Goal: Book appointment/travel/reservation

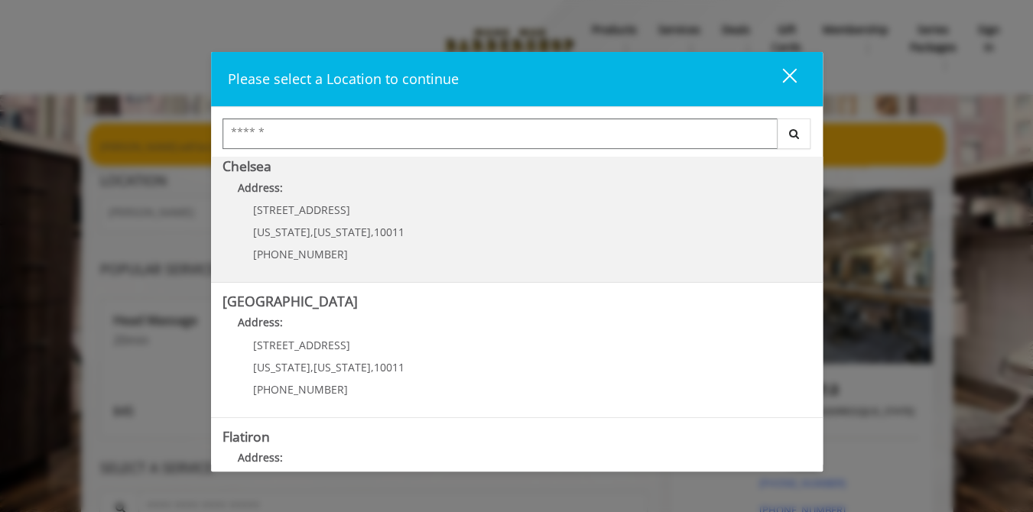
scroll to position [271, 0]
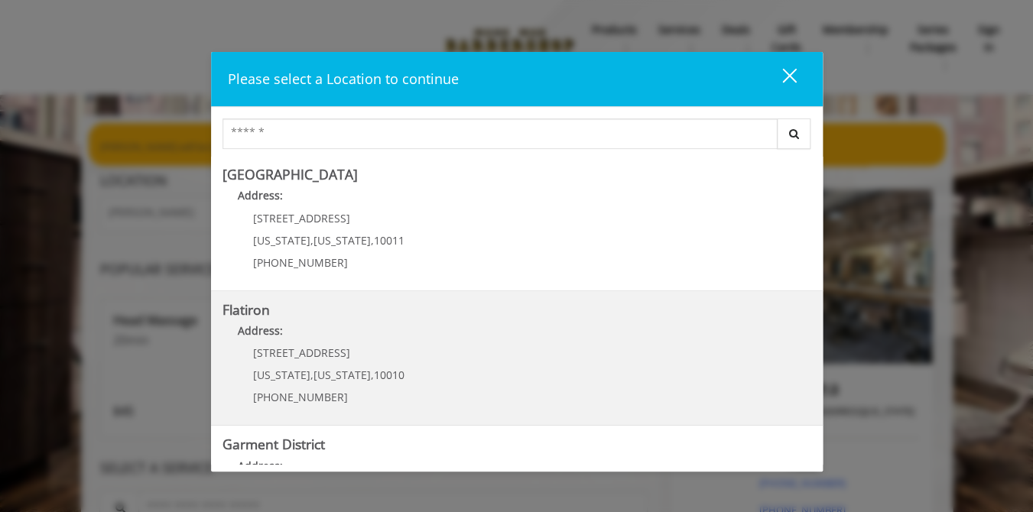
click at [514, 405] on "Flatiron Address: 10 E 23rd St New York , New York , 10010 (917) 475-1765" at bounding box center [517, 359] width 589 height 112
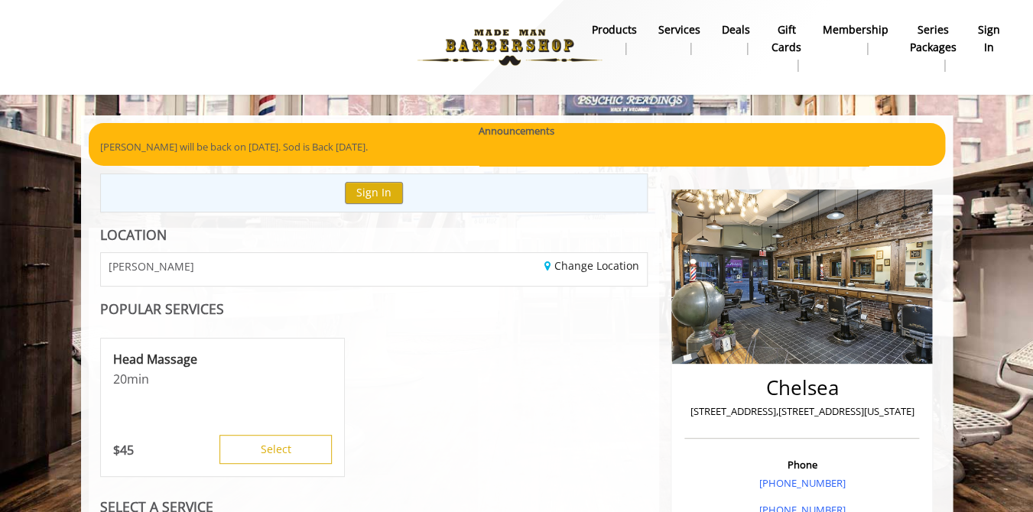
scroll to position [41, 0]
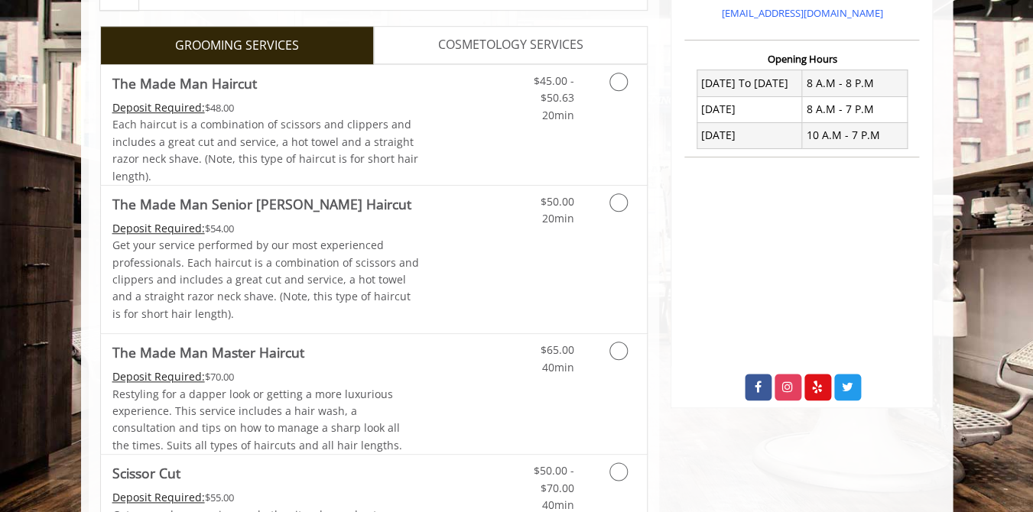
scroll to position [380, 0]
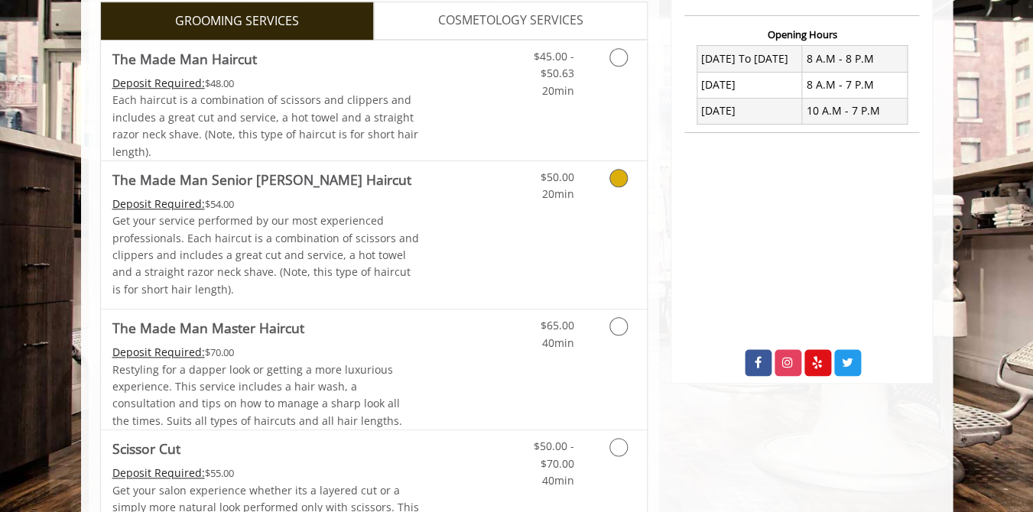
click at [223, 226] on p "Get your service performed by our most experienced professionals. Each haircut …" at bounding box center [265, 256] width 307 height 86
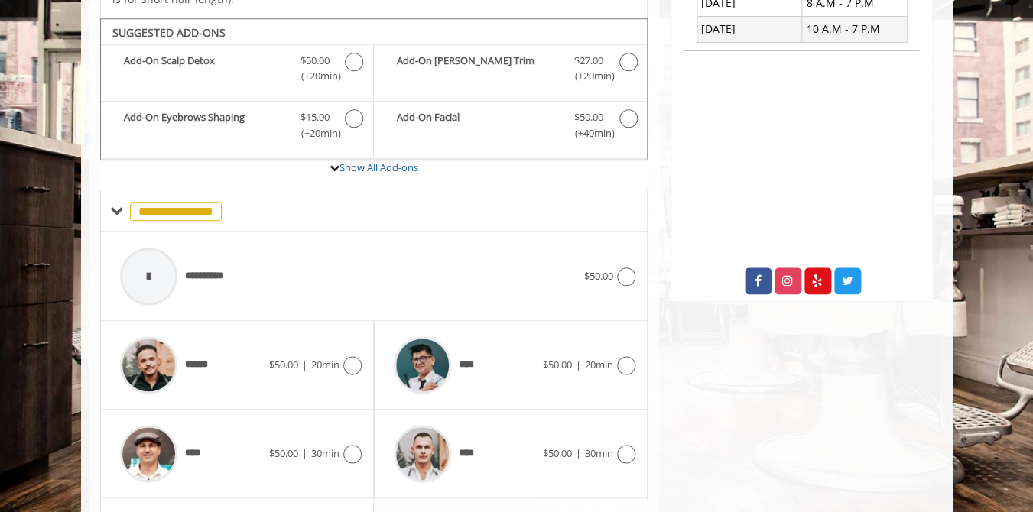
scroll to position [480, 0]
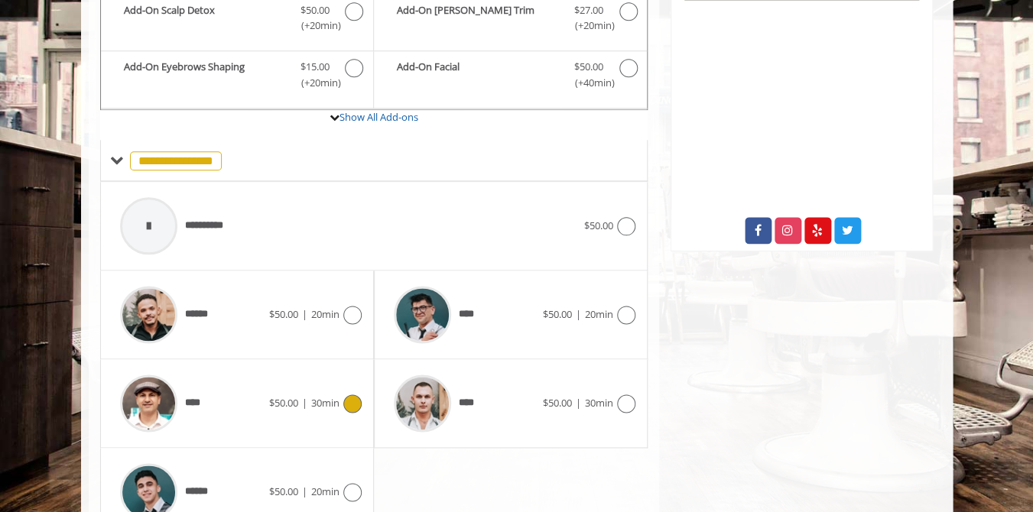
click at [242, 387] on div "****" at bounding box center [190, 403] width 157 height 73
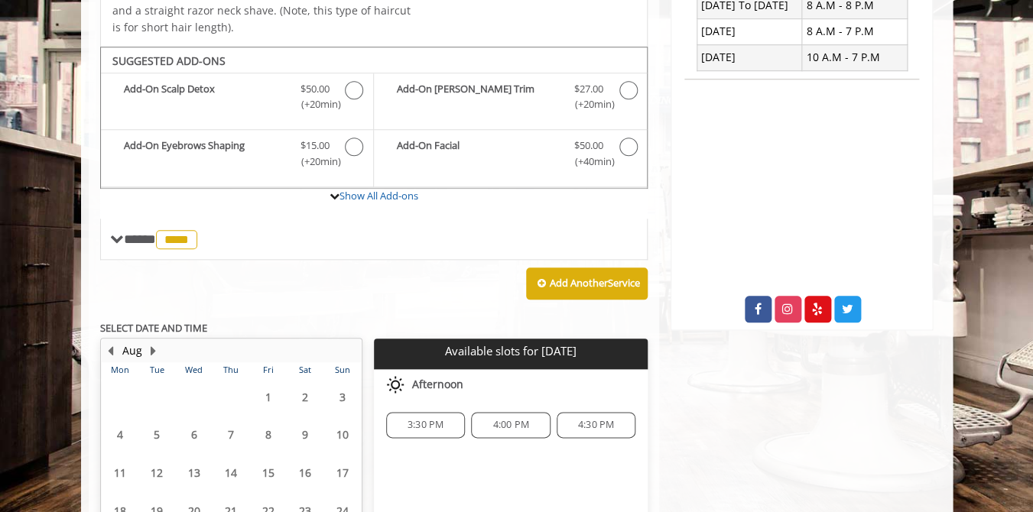
scroll to position [574, 0]
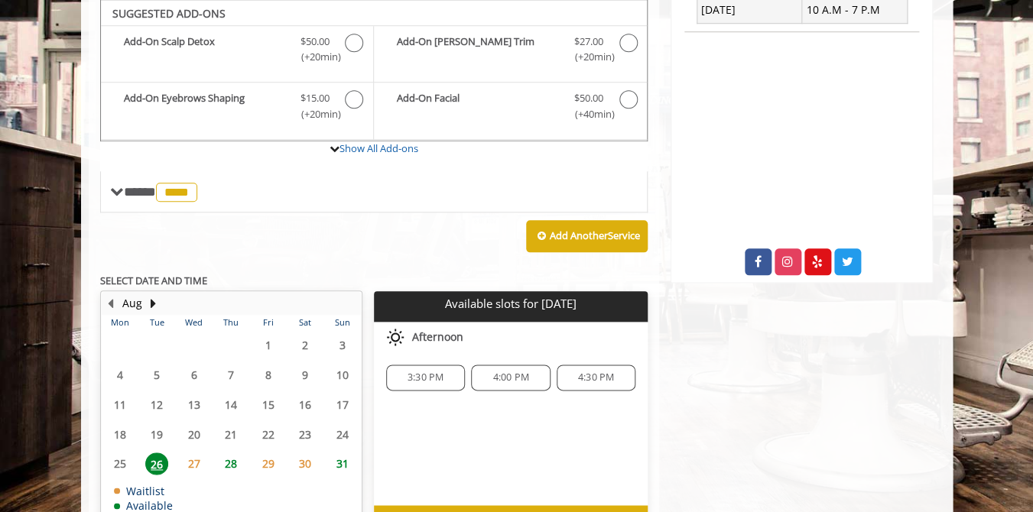
click at [232, 472] on span "28" at bounding box center [230, 464] width 23 height 22
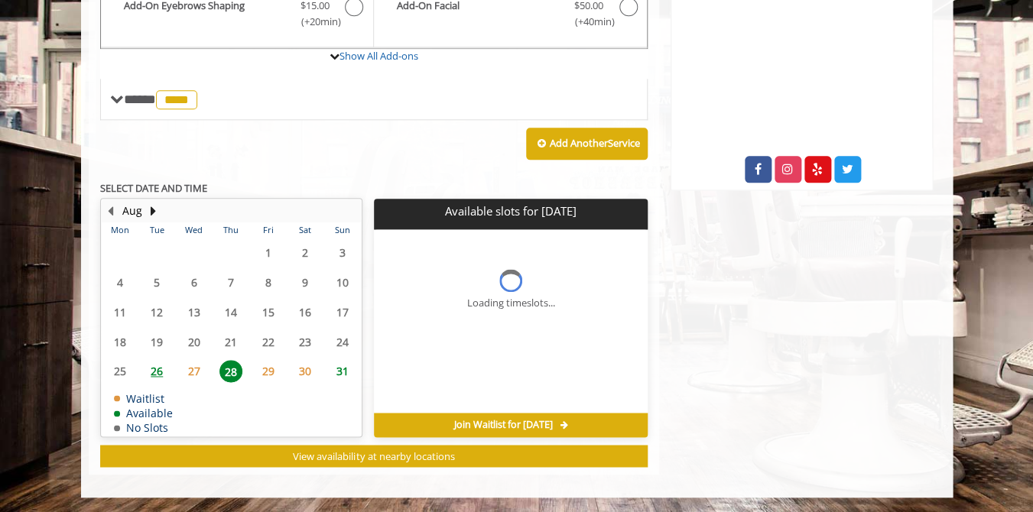
scroll to position [584, 0]
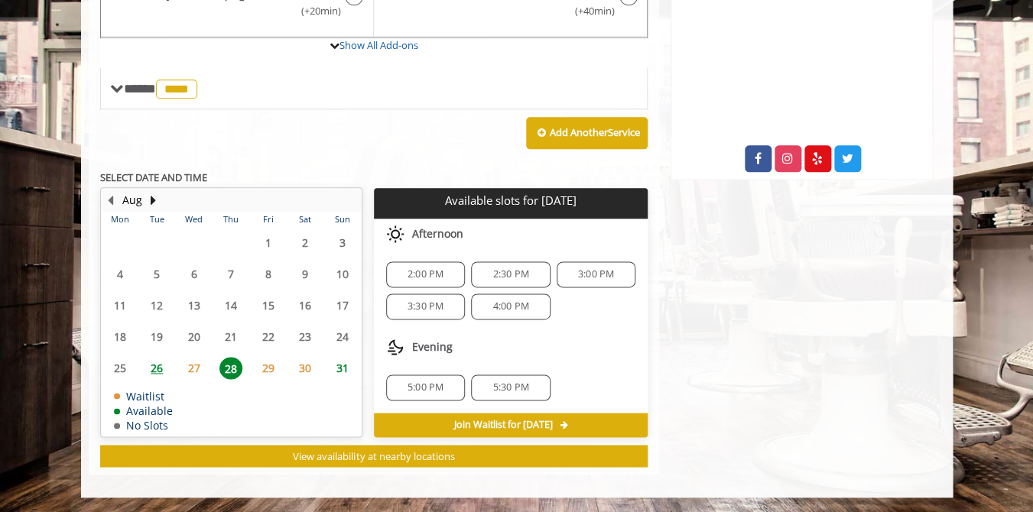
click at [443, 280] on span "2:00 PM" at bounding box center [426, 274] width 36 height 12
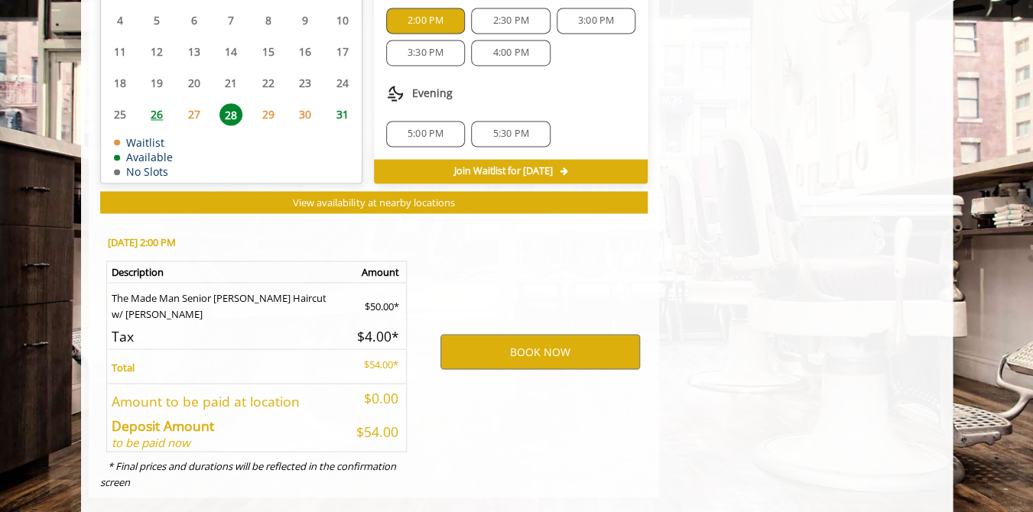
scroll to position [861, 0]
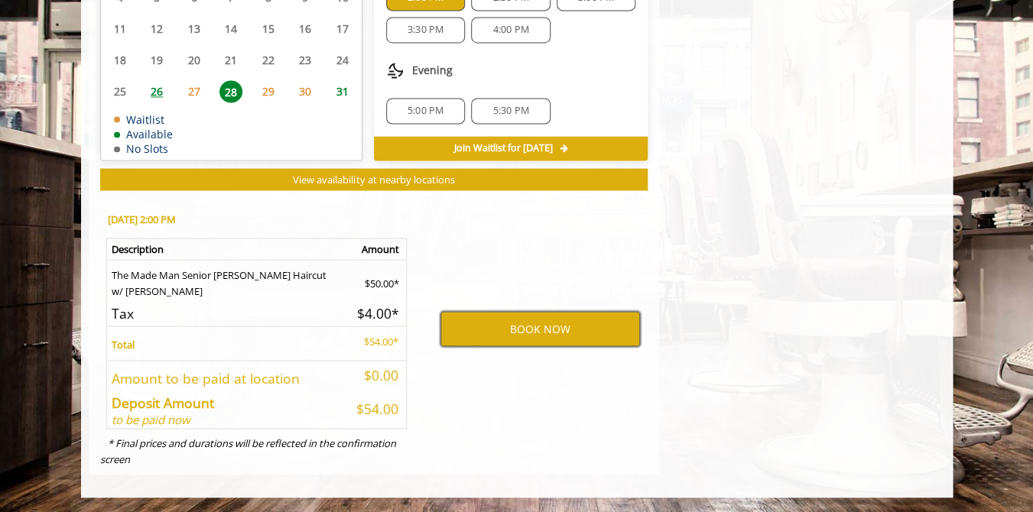
click at [557, 315] on button "BOOK NOW" at bounding box center [540, 328] width 200 height 35
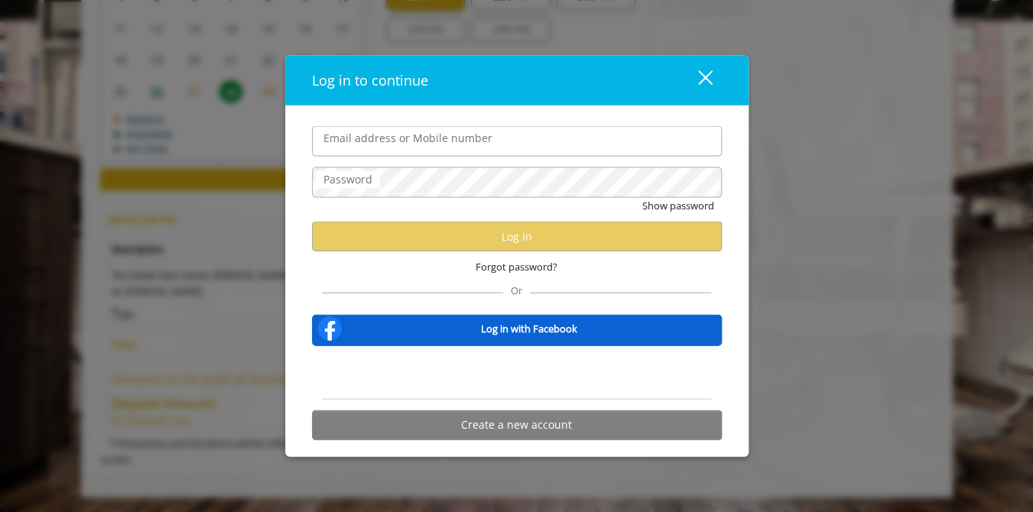
click at [541, 367] on div "Sign in with Google. Opens in new tab" at bounding box center [517, 373] width 140 height 34
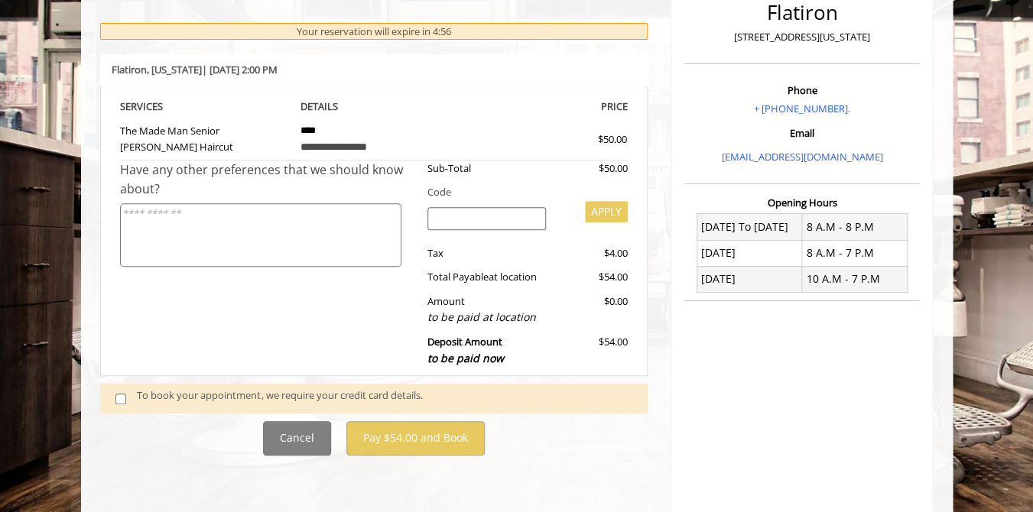
scroll to position [213, 0]
click at [190, 397] on div "To book your appointment, we require your credit card details." at bounding box center [385, 397] width 496 height 21
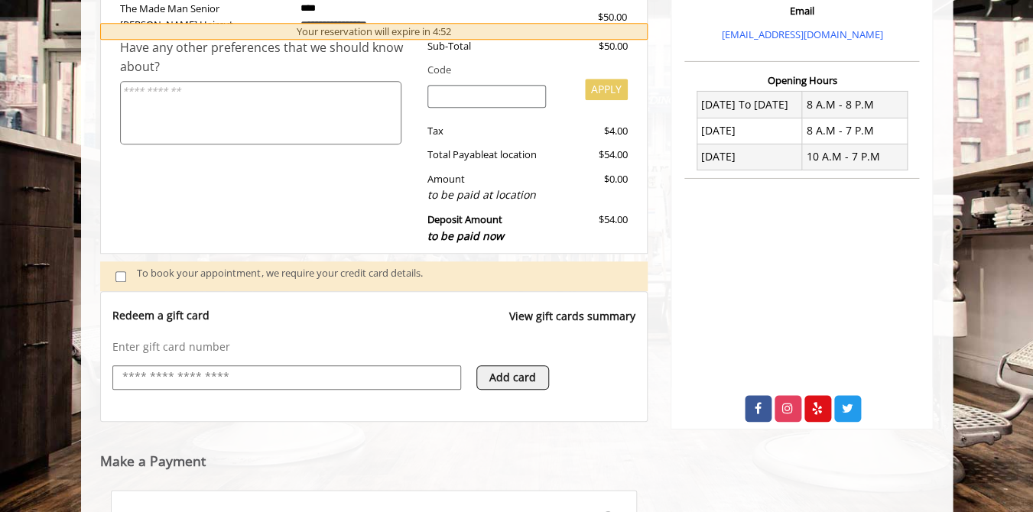
scroll to position [552, 0]
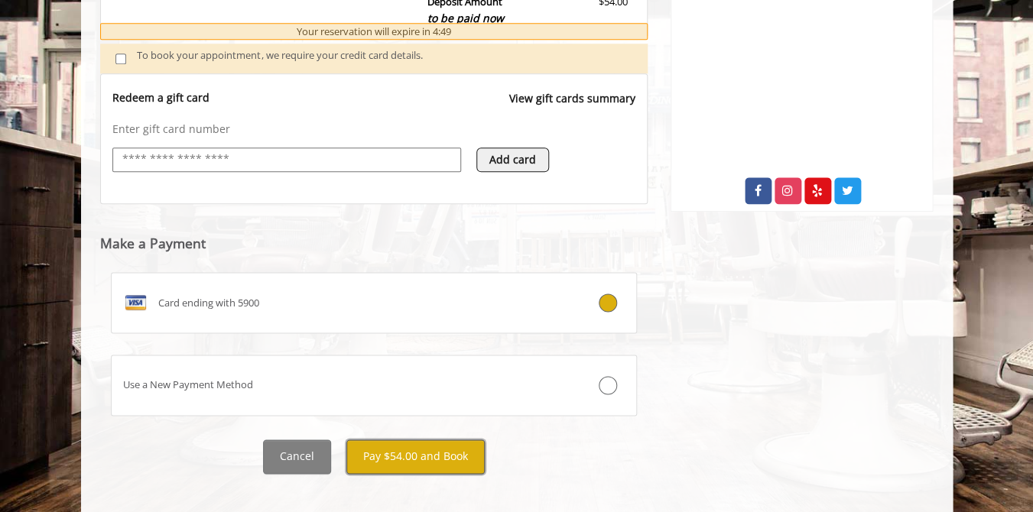
click at [426, 440] on button "Pay $54.00 and Book" at bounding box center [415, 457] width 138 height 34
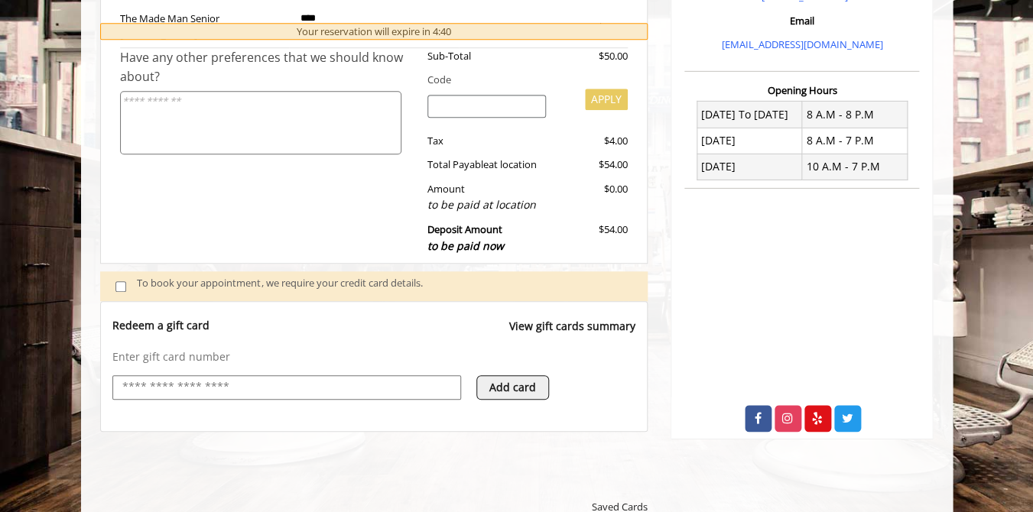
scroll to position [375, 0]
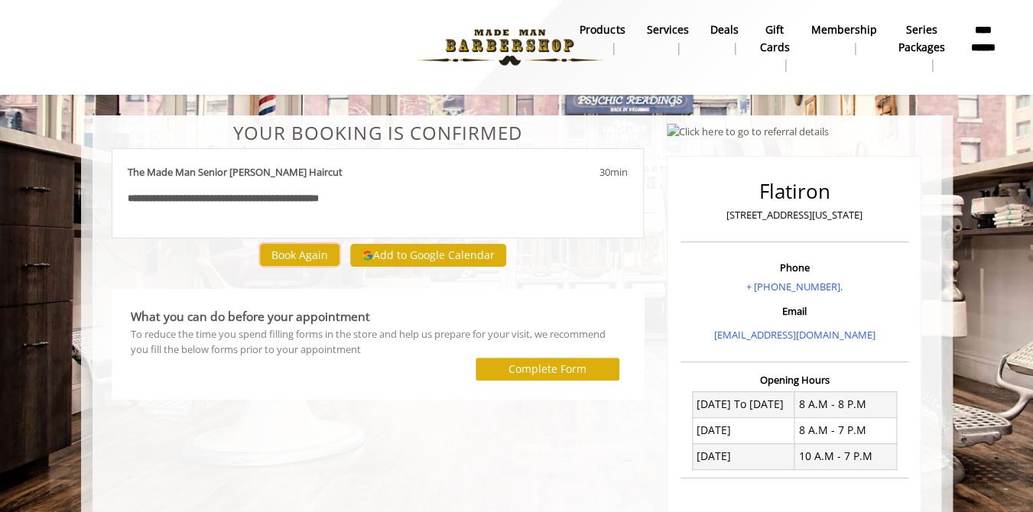
click at [263, 258] on button "Book Again" at bounding box center [300, 255] width 80 height 22
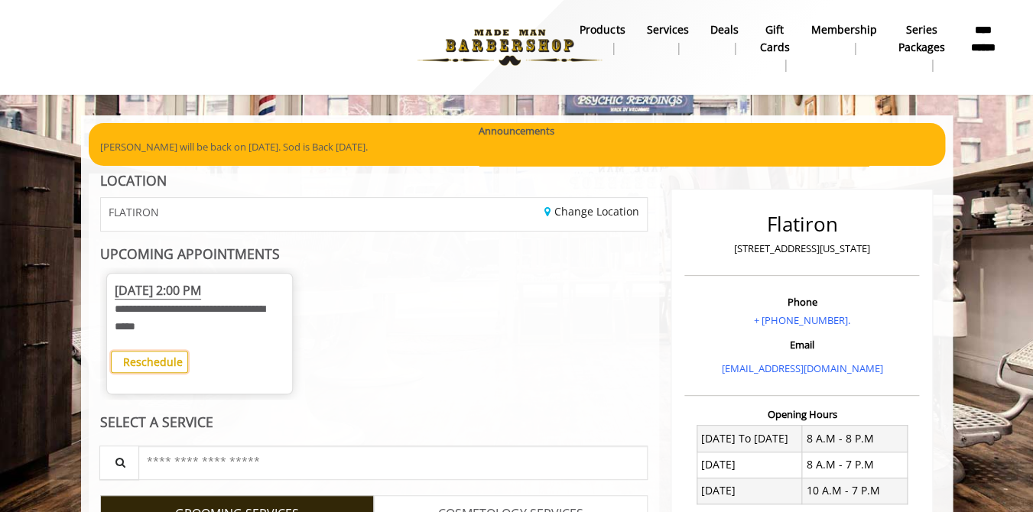
click at [164, 362] on b "Reschedule" at bounding box center [152, 362] width 60 height 15
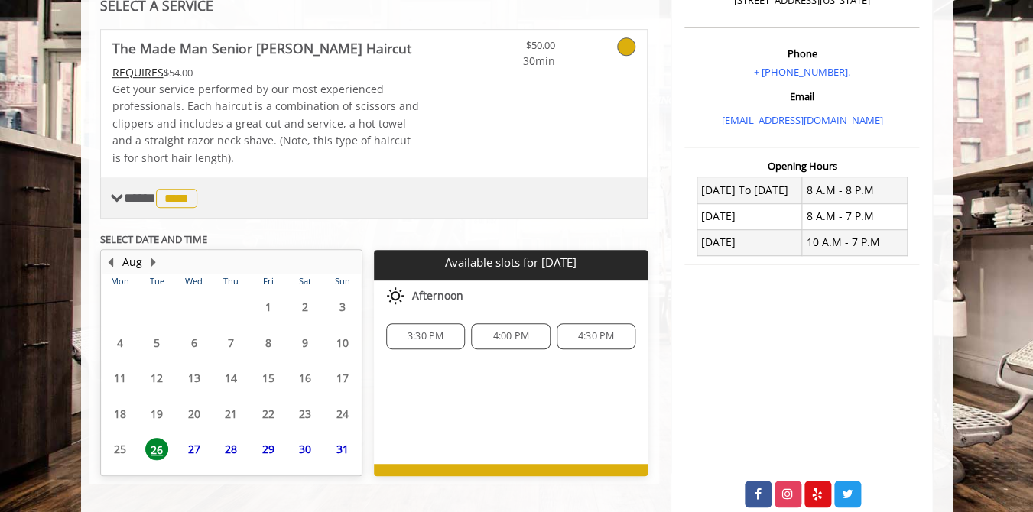
scroll to position [266, 0]
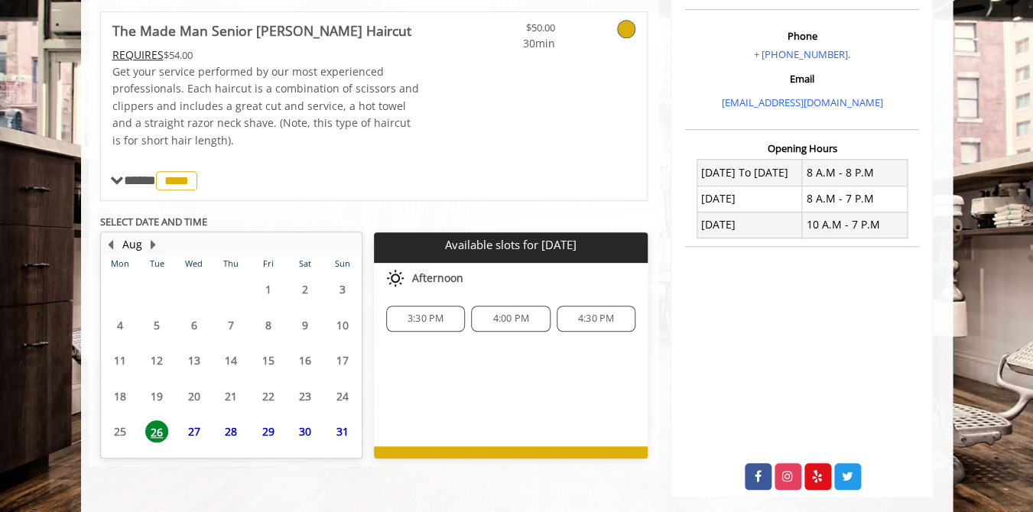
click at [202, 433] on span "27" at bounding box center [194, 432] width 23 height 22
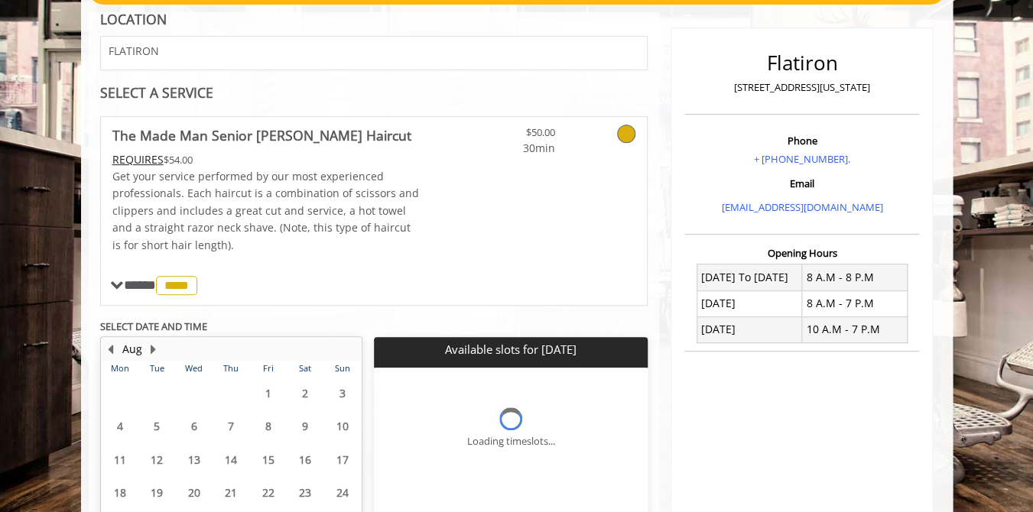
scroll to position [290, 0]
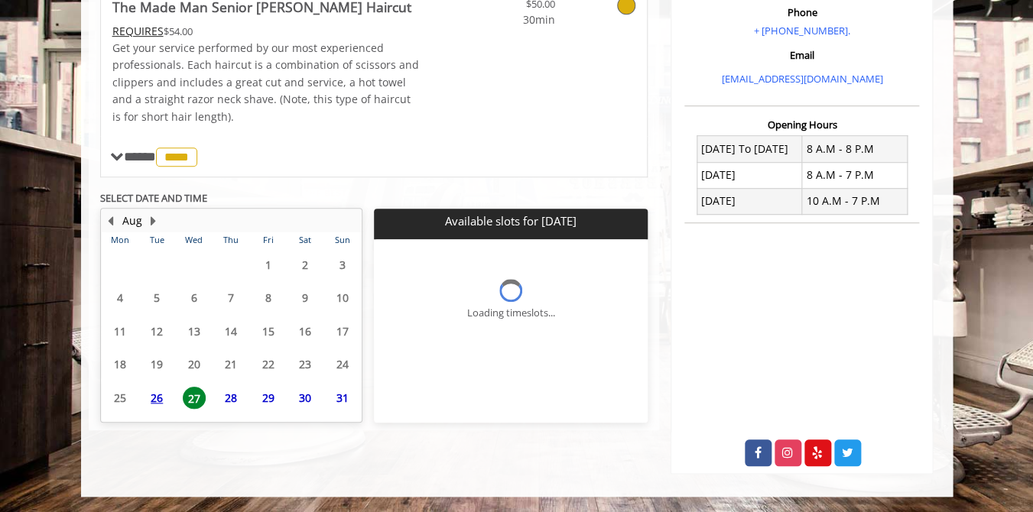
click at [160, 397] on span "26" at bounding box center [156, 398] width 23 height 22
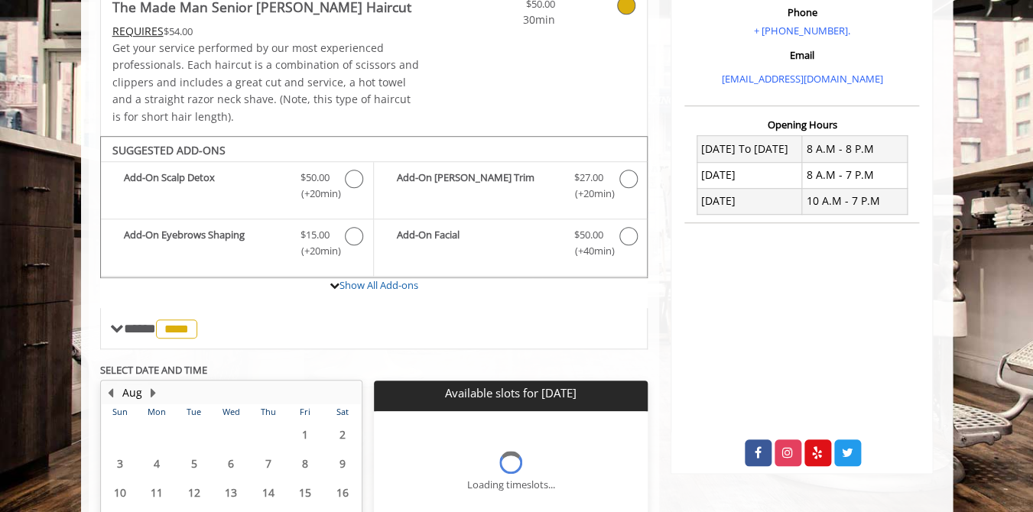
scroll to position [418, 0]
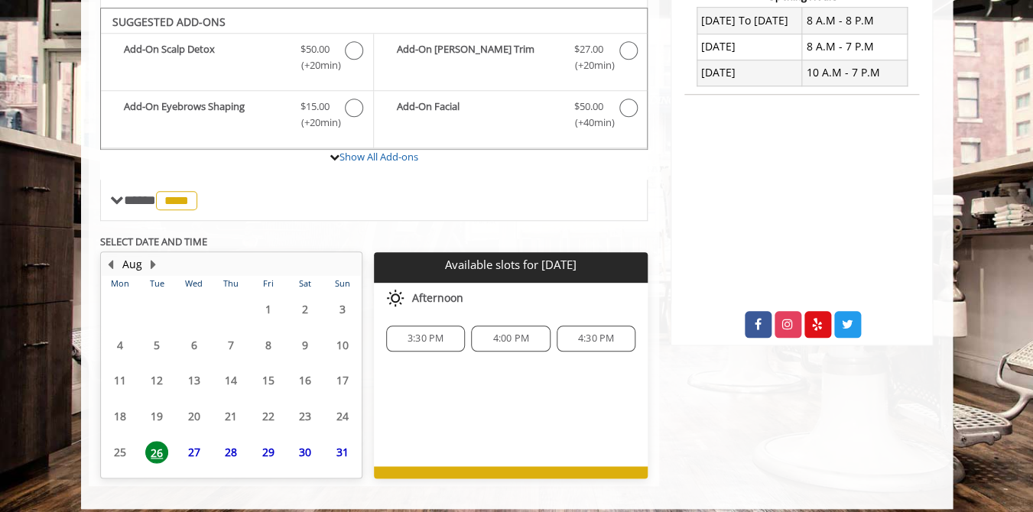
click at [196, 442] on span "27" at bounding box center [194, 452] width 23 height 22
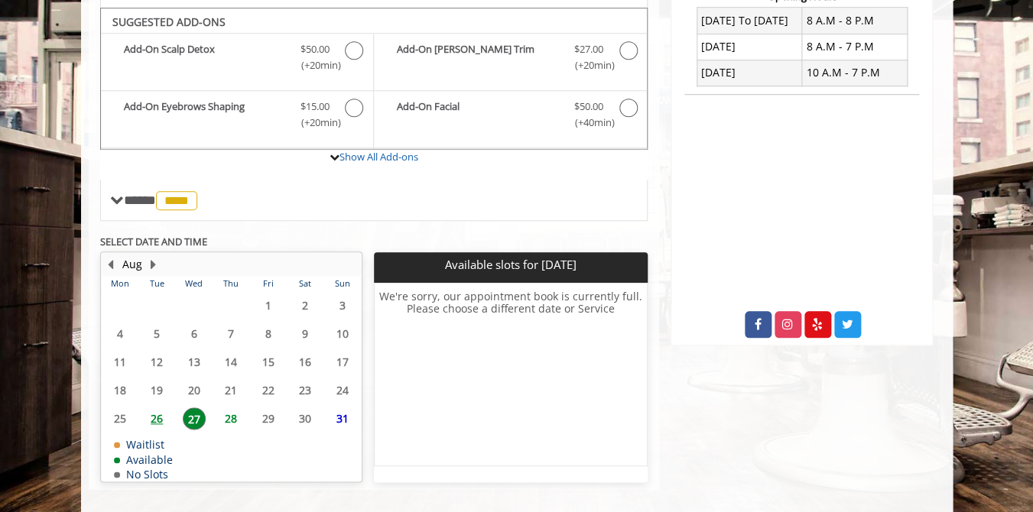
click at [229, 418] on span "28" at bounding box center [230, 419] width 23 height 22
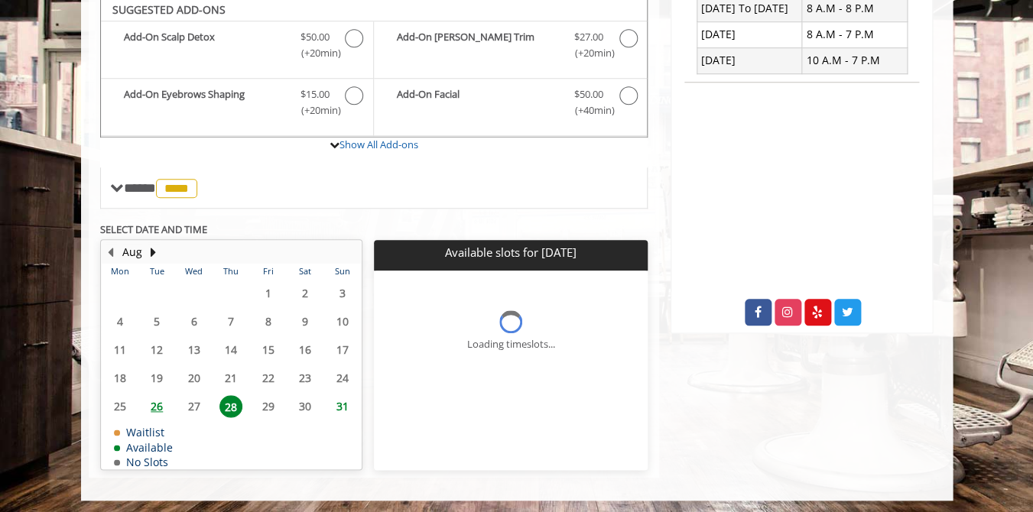
scroll to position [427, 0]
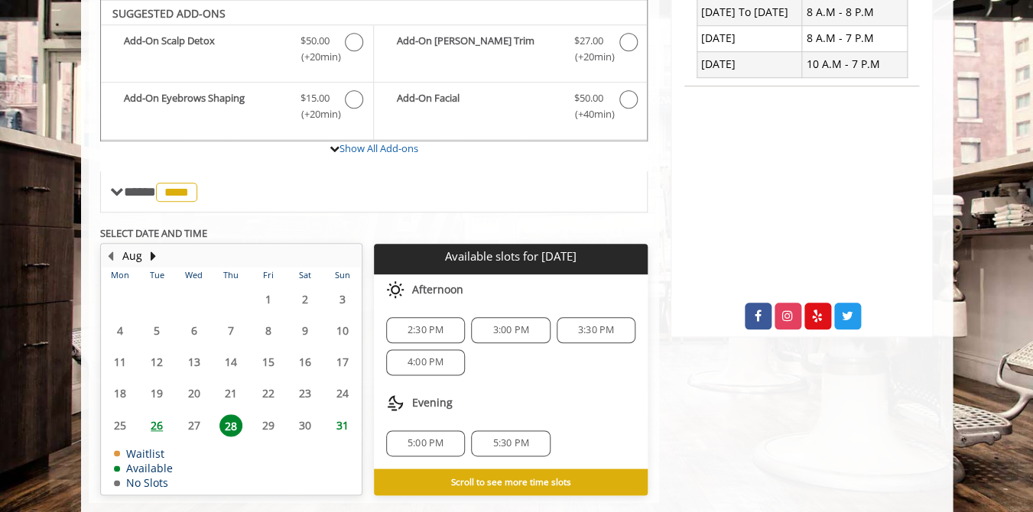
click at [166, 431] on span "26" at bounding box center [156, 425] width 23 height 22
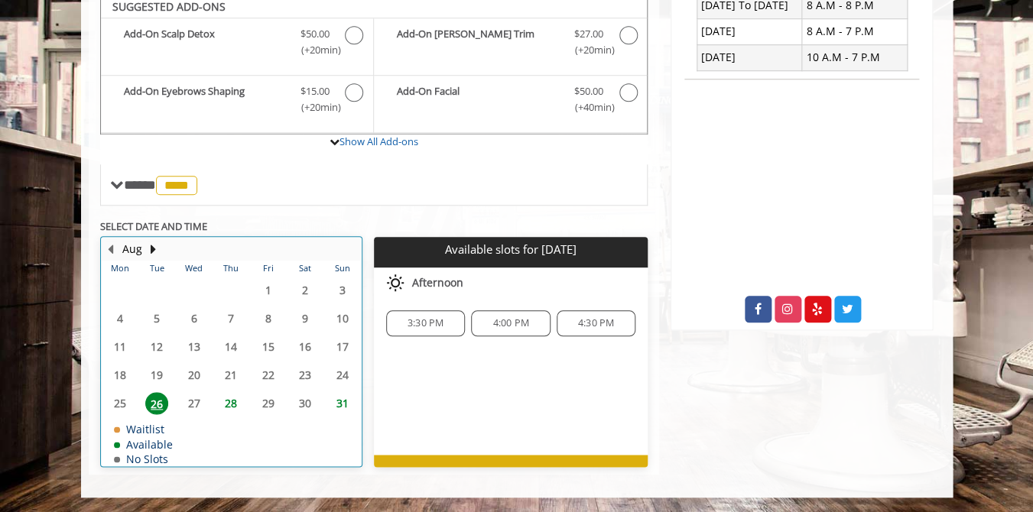
click at [193, 404] on table "Mon Tue Wed Thu Fri Sat Sun 28 29 30 31 1 2 3 4 5 6 7 8 9 10 11 12 13 14 15 16 …" at bounding box center [231, 363] width 259 height 204
click at [196, 403] on table "Mon Tue Wed Thu Fri Sat Sun 28 29 30 31 1 2 3 4 5 6 7 8 9 10 11 12 13 14 15 16 …" at bounding box center [231, 363] width 259 height 204
click at [193, 380] on table "Mon Tue Wed Thu Fri Sat Sun 28 29 30 31 1 2 3 4 5 6 7 8 9 10 11 12 13 14 15 16 …" at bounding box center [231, 363] width 259 height 204
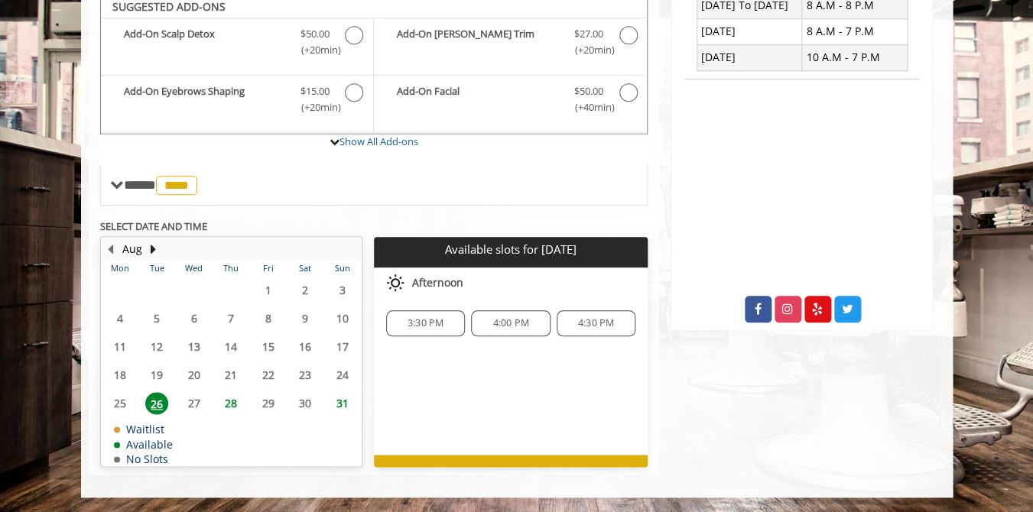
click at [599, 322] on span "4:30 PM" at bounding box center [596, 323] width 36 height 12
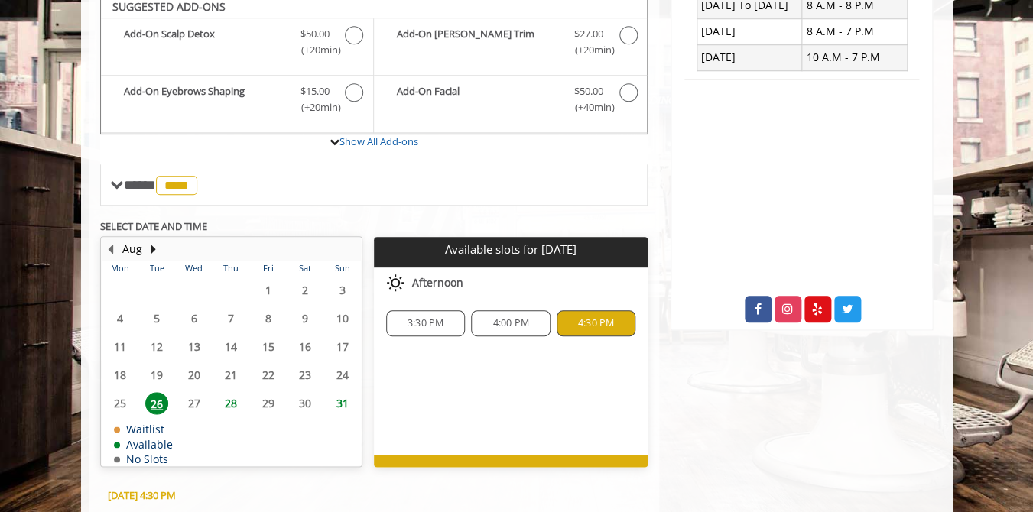
scroll to position [710, 0]
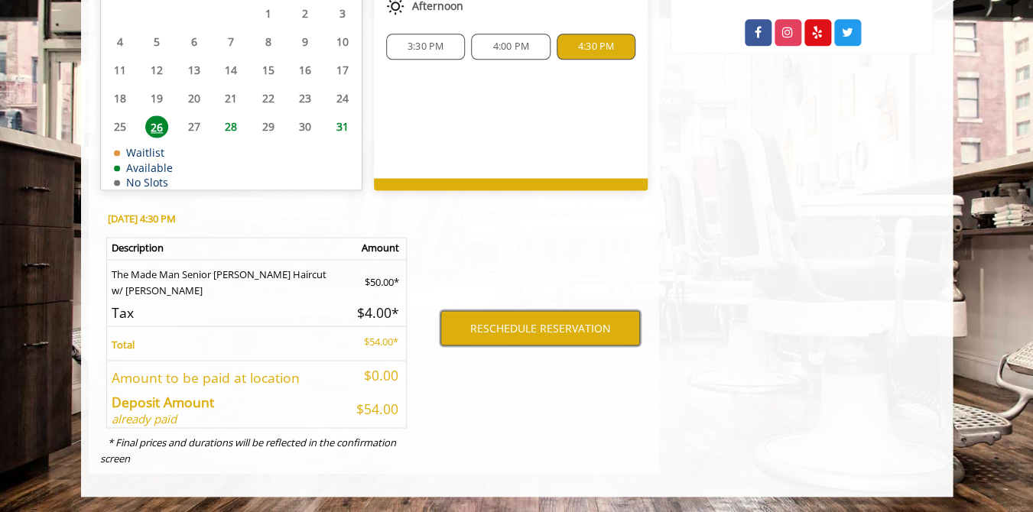
click at [594, 327] on button "RESCHEDULE RESERVATION" at bounding box center [540, 327] width 200 height 35
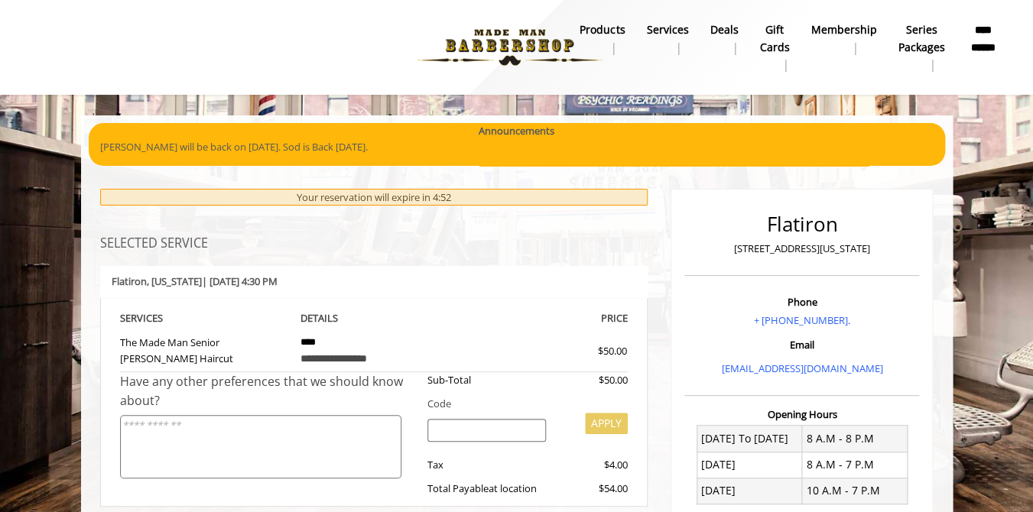
scroll to position [11, 0]
